Goal: Task Accomplishment & Management: Complete application form

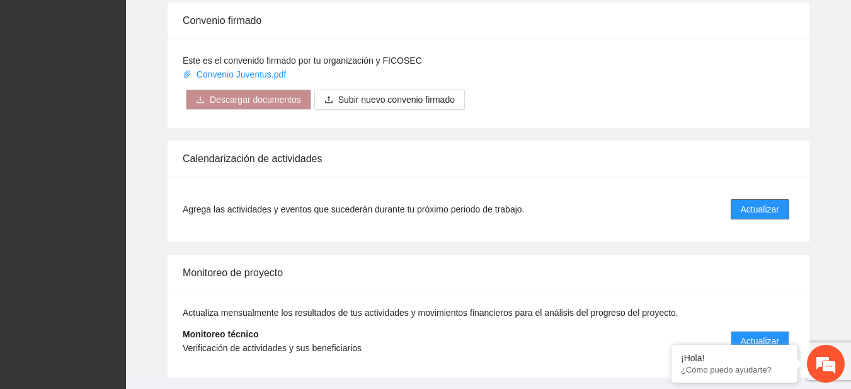
click at [754, 199] on button "Actualizar" at bounding box center [760, 209] width 59 height 20
click at [742, 204] on span "Actualizar" at bounding box center [760, 209] width 38 height 14
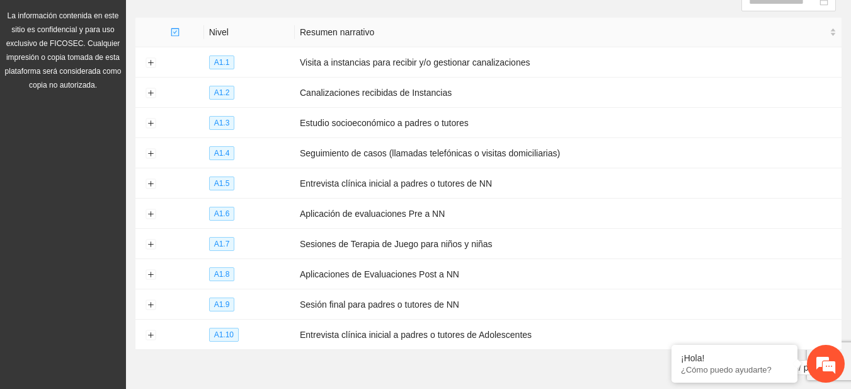
scroll to position [175, 0]
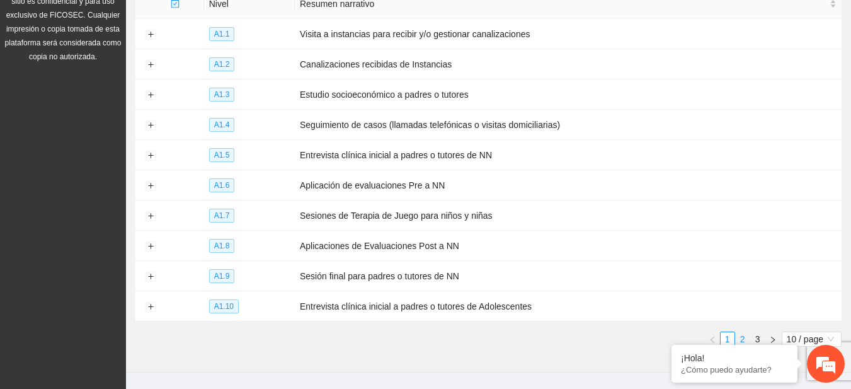
click at [740, 332] on link "2" at bounding box center [743, 339] width 14 height 14
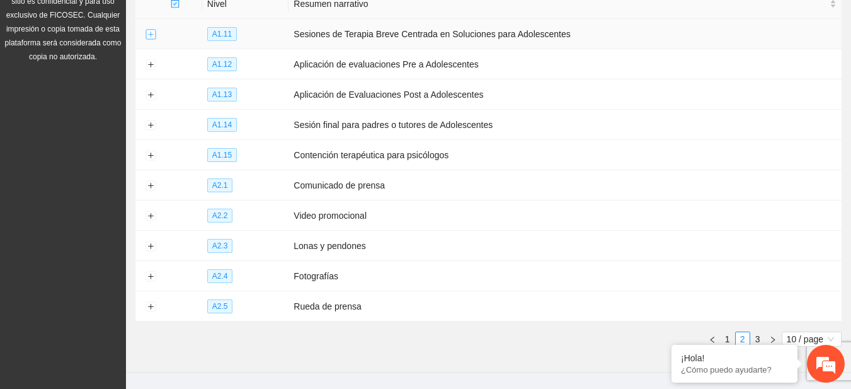
click at [147, 35] on button "Expand row" at bounding box center [151, 35] width 10 height 10
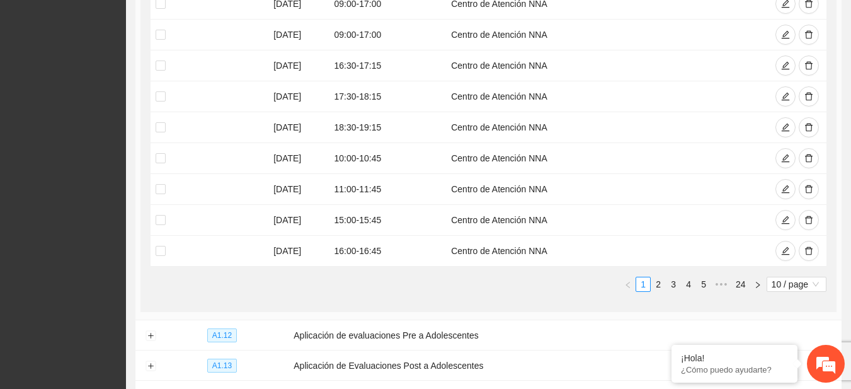
scroll to position [466, 0]
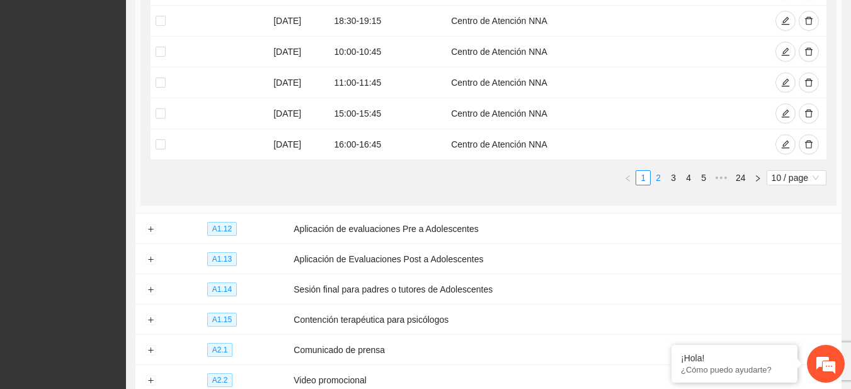
click at [659, 175] on link "2" at bounding box center [659, 178] width 14 height 14
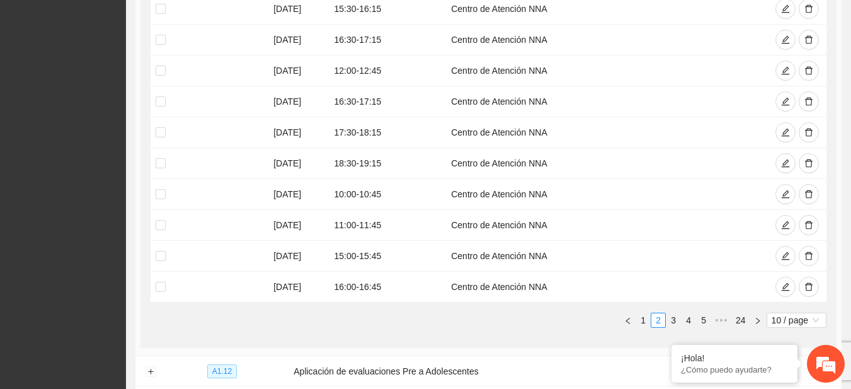
scroll to position [321, 0]
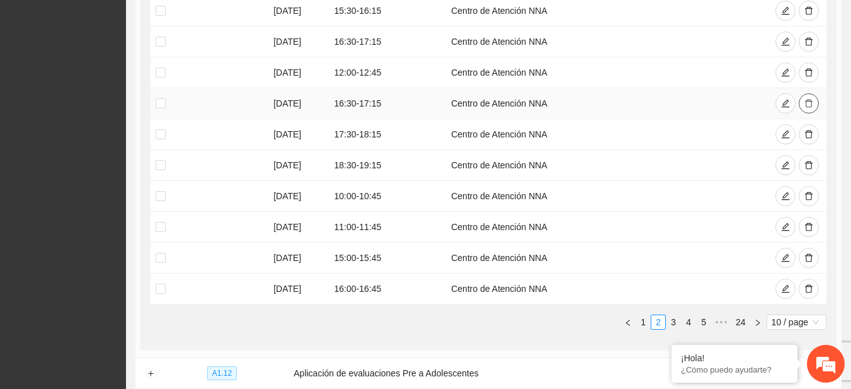
click at [807, 103] on icon "delete" at bounding box center [809, 103] width 9 height 9
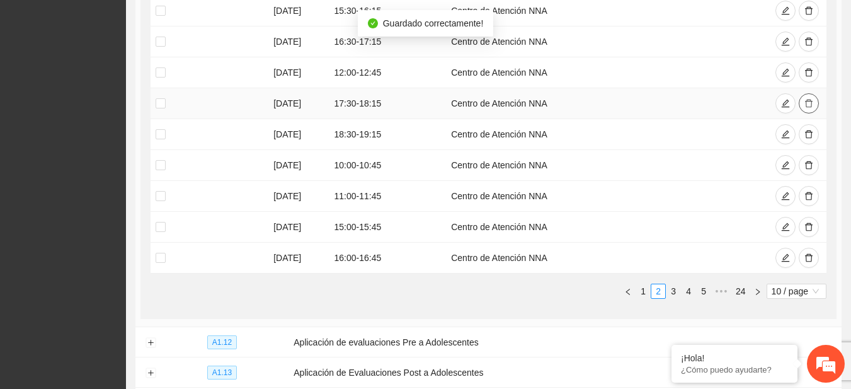
click at [807, 103] on icon "delete" at bounding box center [809, 103] width 9 height 9
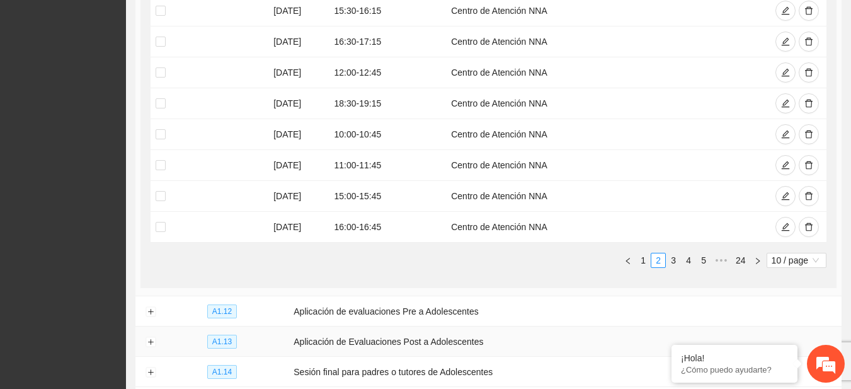
click at [530, 333] on td "Aplicación de Evaluaciones Post a Adolescentes" at bounding box center [565, 341] width 553 height 30
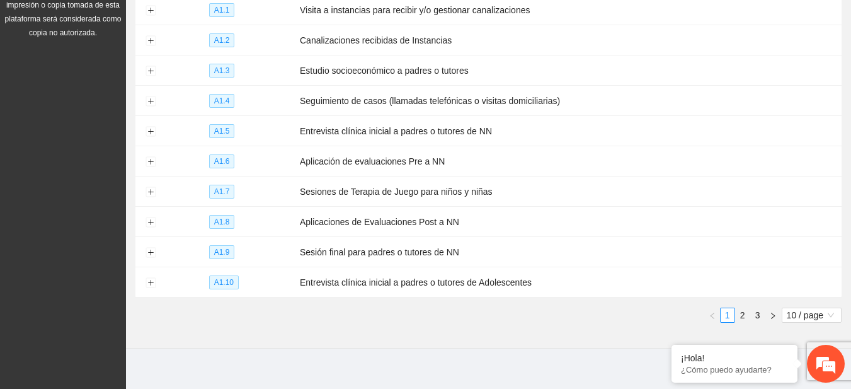
scroll to position [203, 0]
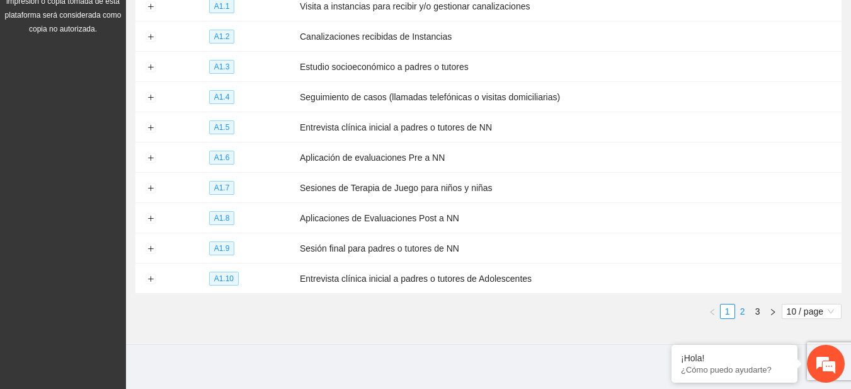
click at [742, 304] on link "2" at bounding box center [743, 311] width 14 height 14
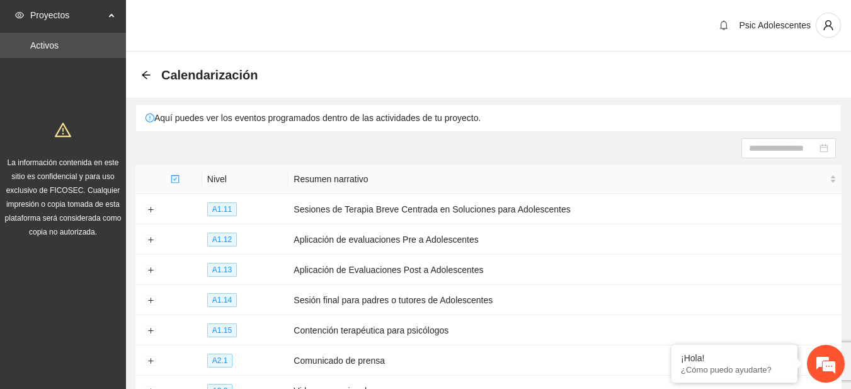
scroll to position [0, 0]
click at [145, 74] on icon "arrow-left" at bounding box center [146, 75] width 10 height 10
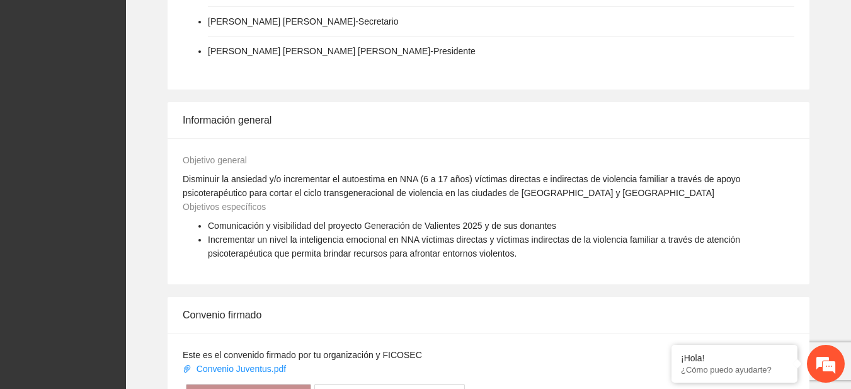
scroll to position [1026, 0]
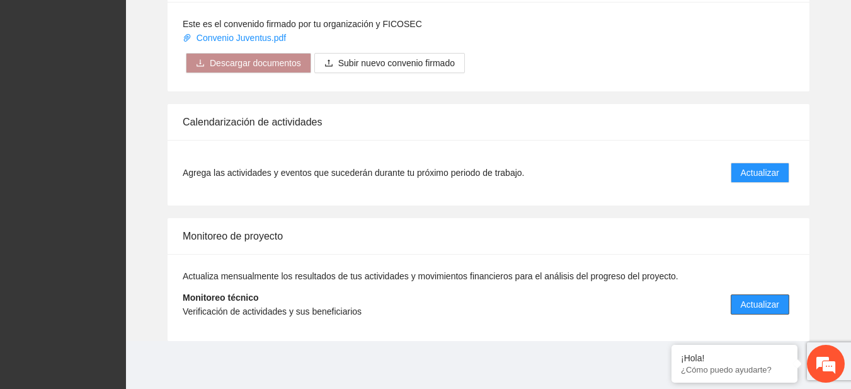
click at [768, 304] on span "Actualizar" at bounding box center [760, 304] width 38 height 14
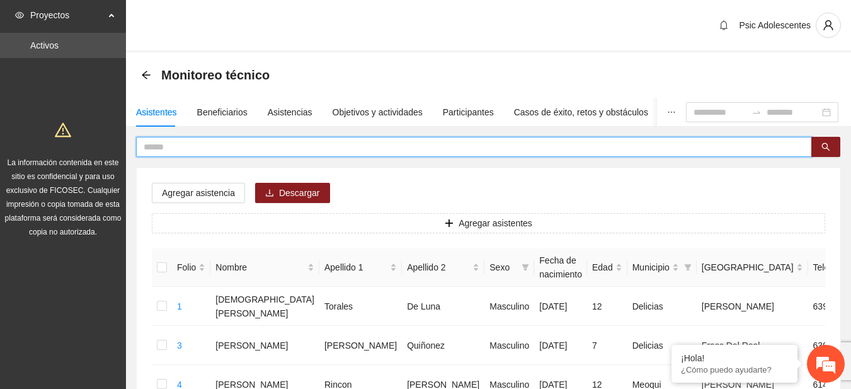
click at [249, 151] on input "text" at bounding box center [469, 147] width 651 height 14
type input "**********"
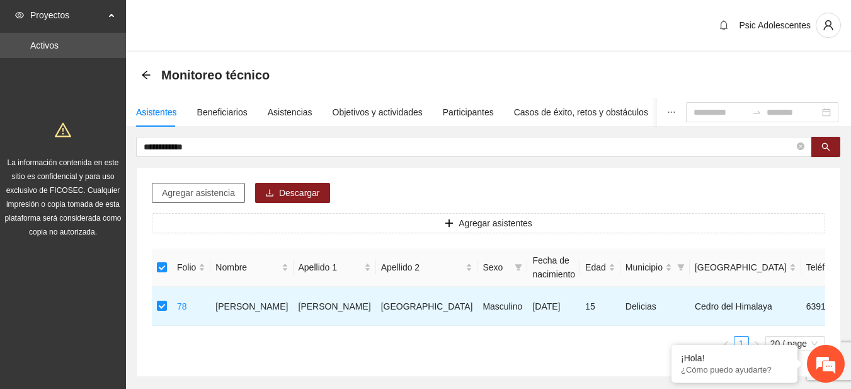
click at [172, 194] on span "Agregar asistencia" at bounding box center [198, 193] width 73 height 14
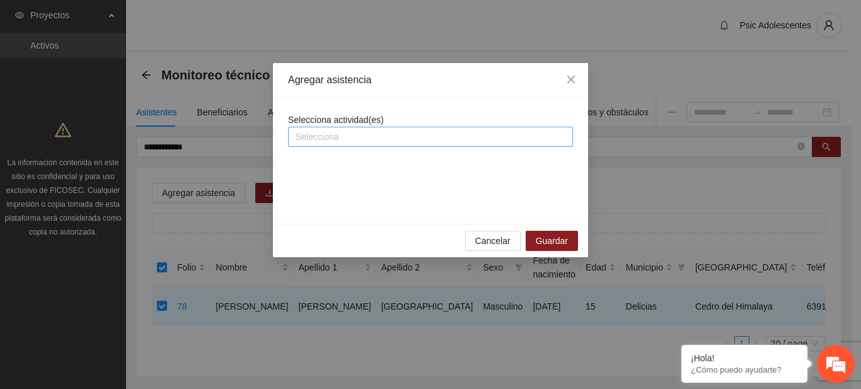
click at [326, 143] on div at bounding box center [430, 136] width 279 height 15
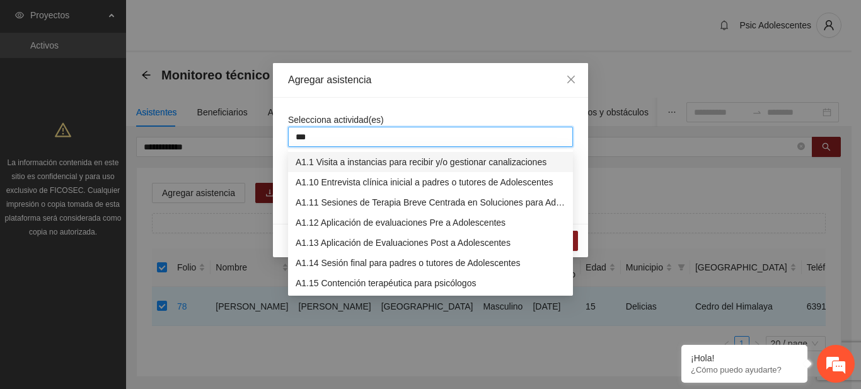
type input "****"
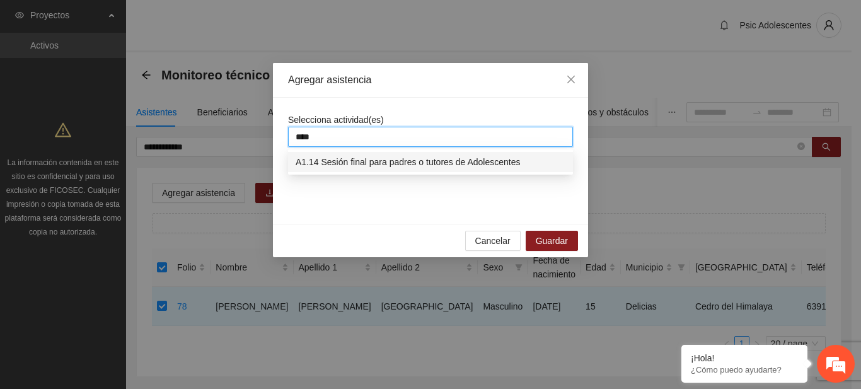
click at [339, 161] on div "A1.14 Sesión final para padres o tutores de Adolescentes" at bounding box center [431, 162] width 270 height 14
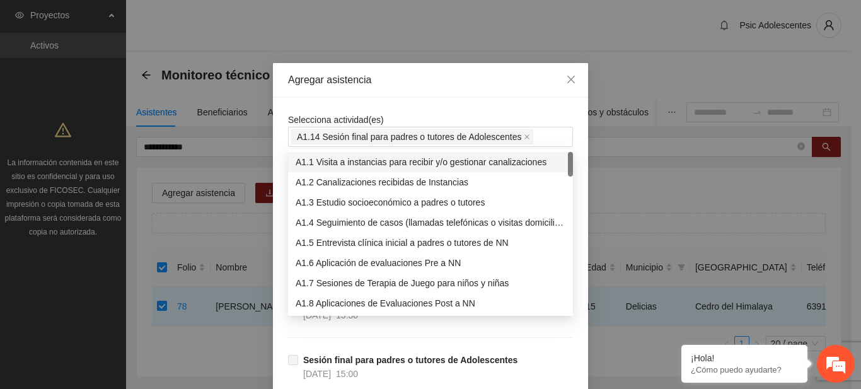
click at [533, 96] on div "Agregar asistencia" at bounding box center [430, 80] width 315 height 35
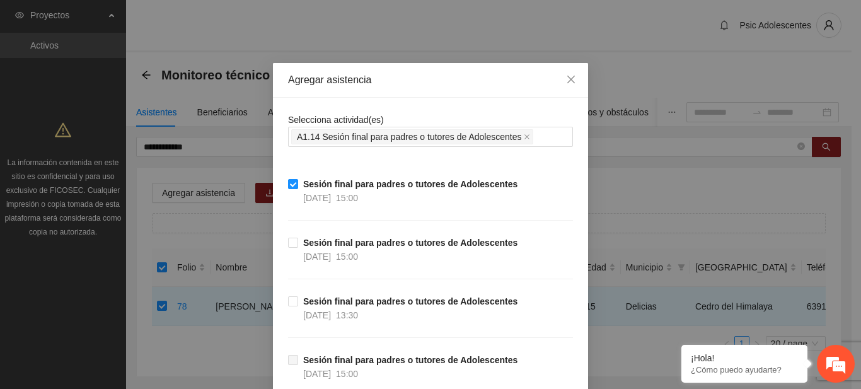
scroll to position [117, 0]
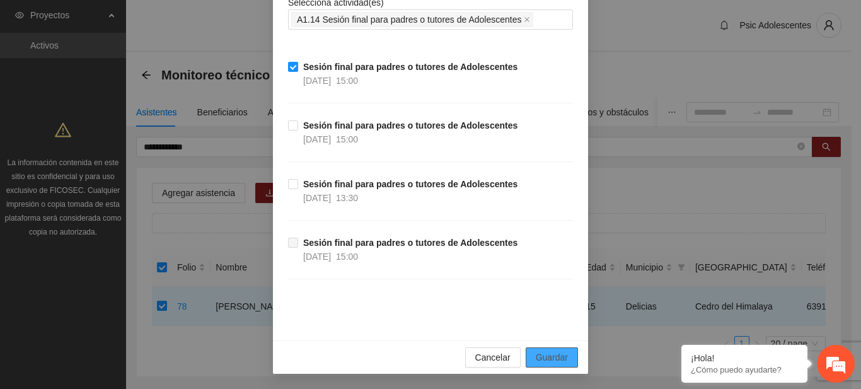
click at [552, 350] on button "Guardar" at bounding box center [552, 357] width 52 height 20
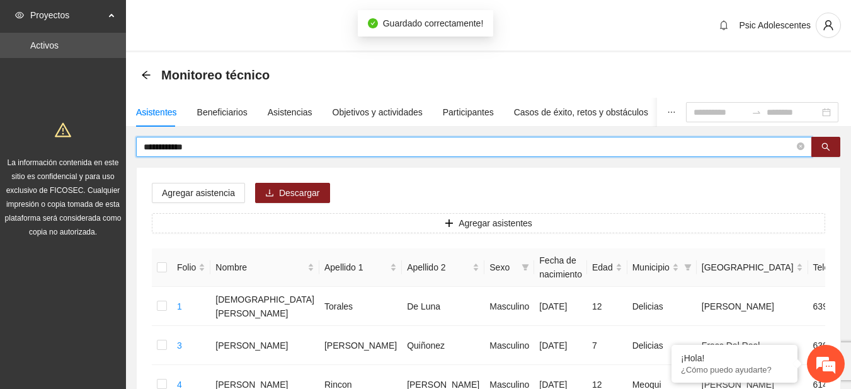
click at [234, 144] on input "**********" at bounding box center [469, 147] width 651 height 14
type input "*"
type input "**********"
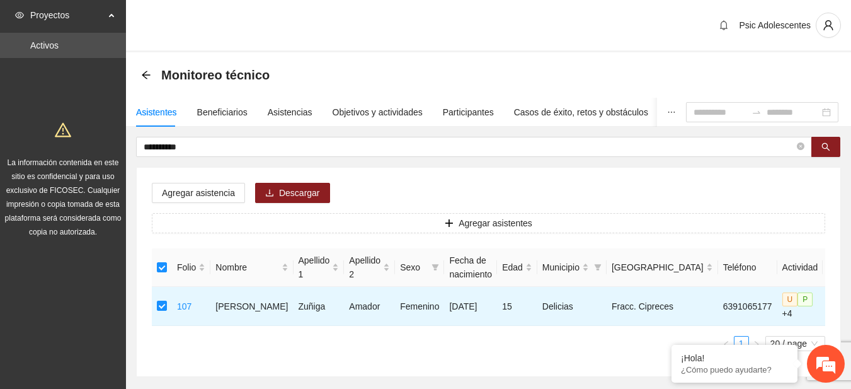
click at [223, 182] on div "Agregar asistencia Descargar Agregar asistentes Folio Nombre Apellido 1 Apellid…" at bounding box center [489, 272] width 704 height 209
click at [222, 186] on span "Agregar asistencia" at bounding box center [198, 193] width 73 height 14
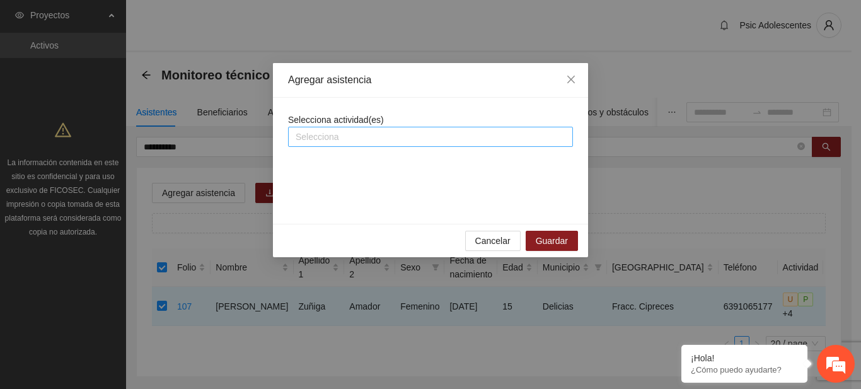
click at [314, 140] on div at bounding box center [430, 136] width 279 height 15
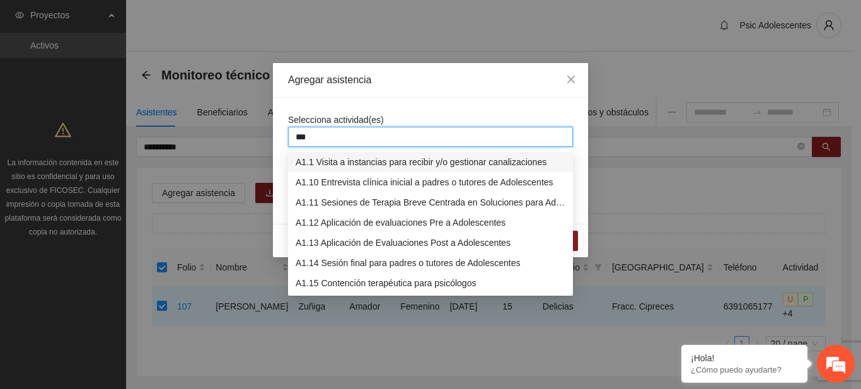
type input "****"
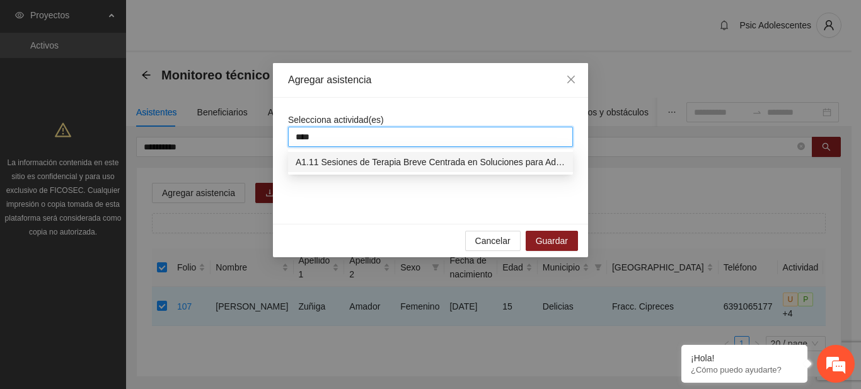
click at [325, 171] on div "A1.11 Sesiones de Terapia Breve Centrada en Soluciones para Adolescentes" at bounding box center [430, 162] width 285 height 20
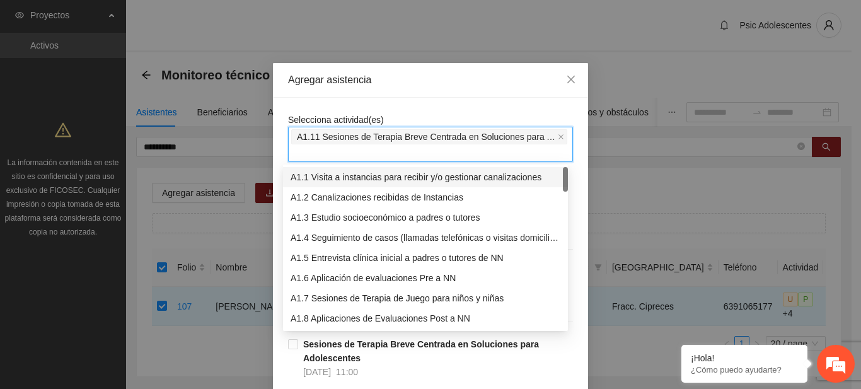
click at [418, 96] on div "Agregar asistencia" at bounding box center [430, 80] width 315 height 35
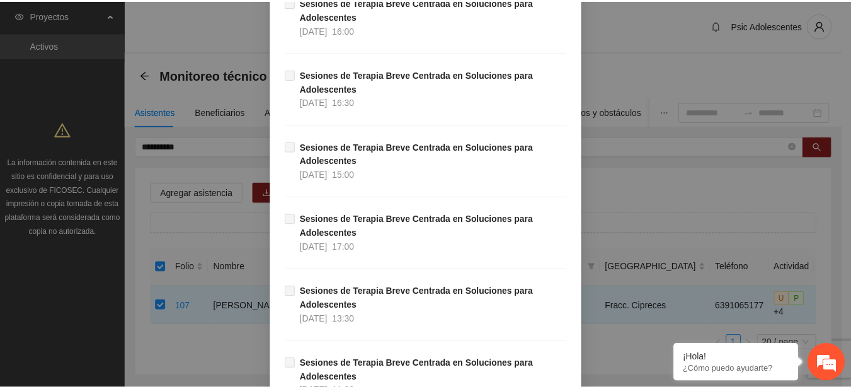
scroll to position [16784, 0]
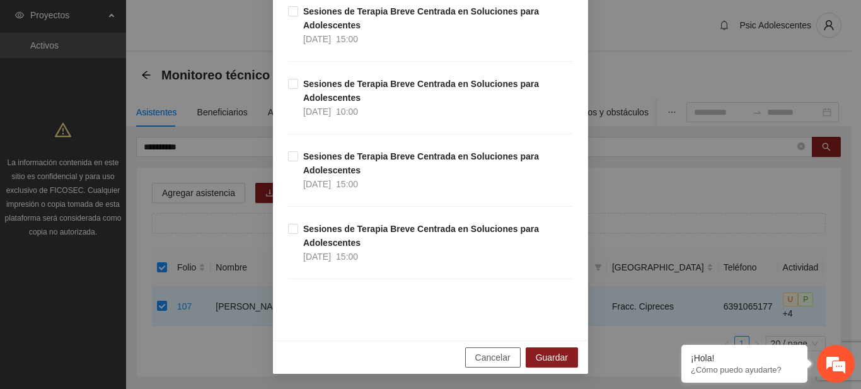
click at [478, 354] on span "Cancelar" at bounding box center [492, 357] width 35 height 14
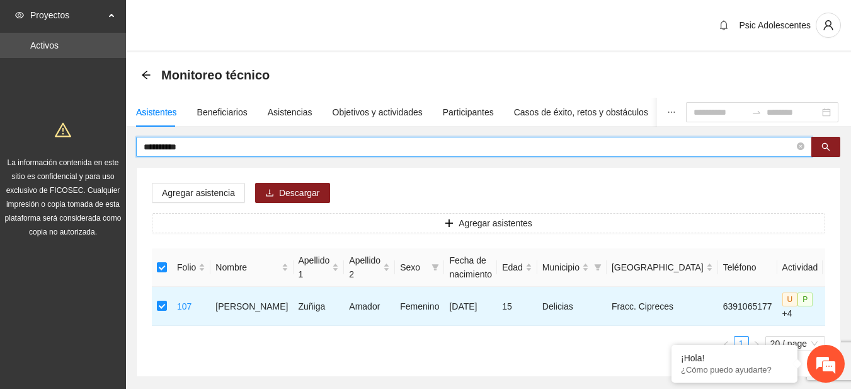
click at [190, 146] on input "**********" at bounding box center [469, 147] width 651 height 14
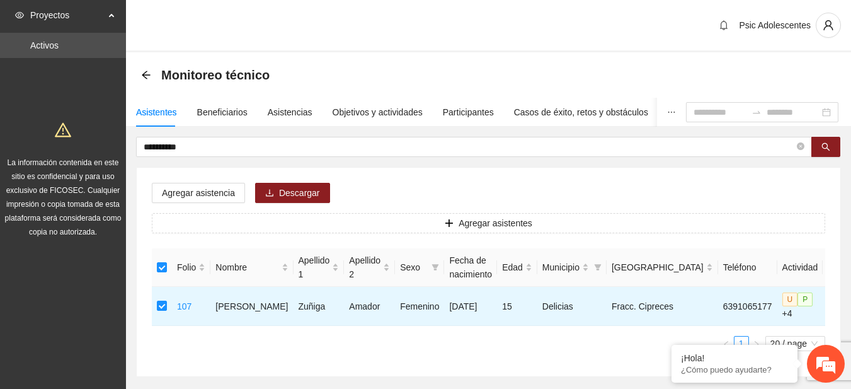
click at [152, 70] on div "Monitoreo técnico" at bounding box center [209, 75] width 136 height 20
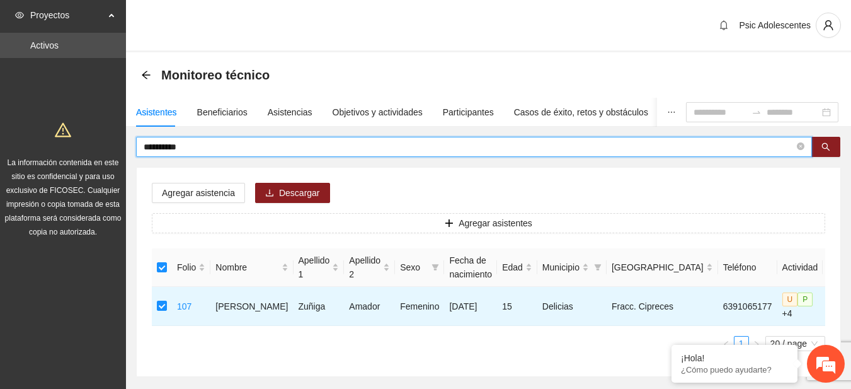
drag, startPoint x: 202, startPoint y: 145, endPoint x: 52, endPoint y: 154, distance: 150.2
click at [52, 154] on section "**********" at bounding box center [425, 226] width 851 height 452
type input "*******"
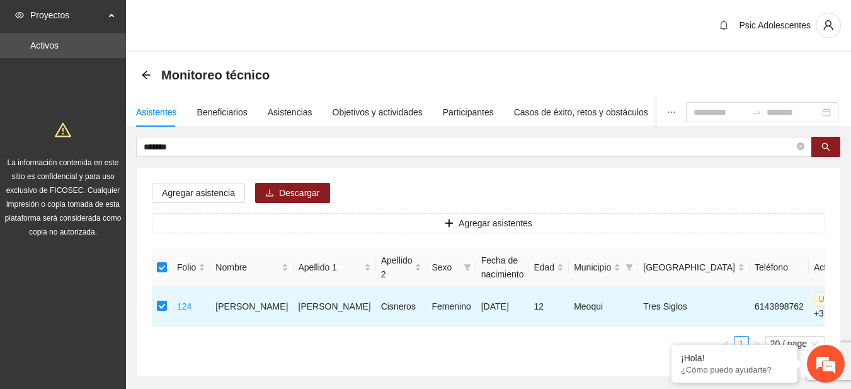
scroll to position [56, 0]
